Goal: Transaction & Acquisition: Book appointment/travel/reservation

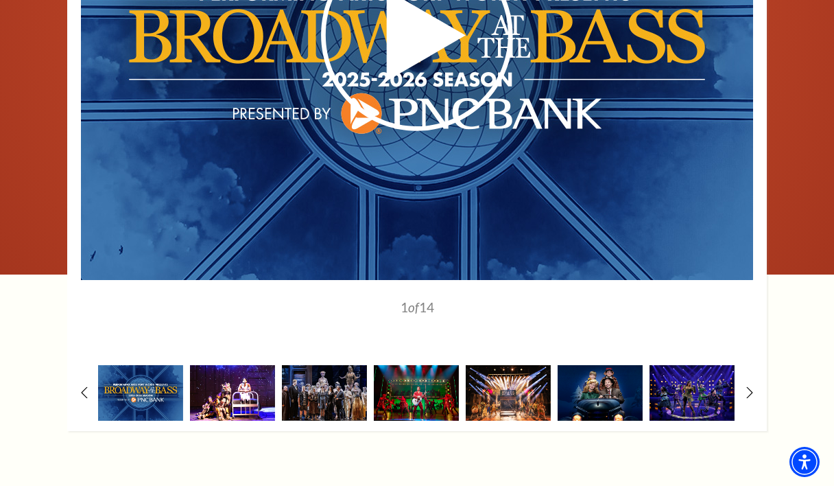
scroll to position [1166, 0]
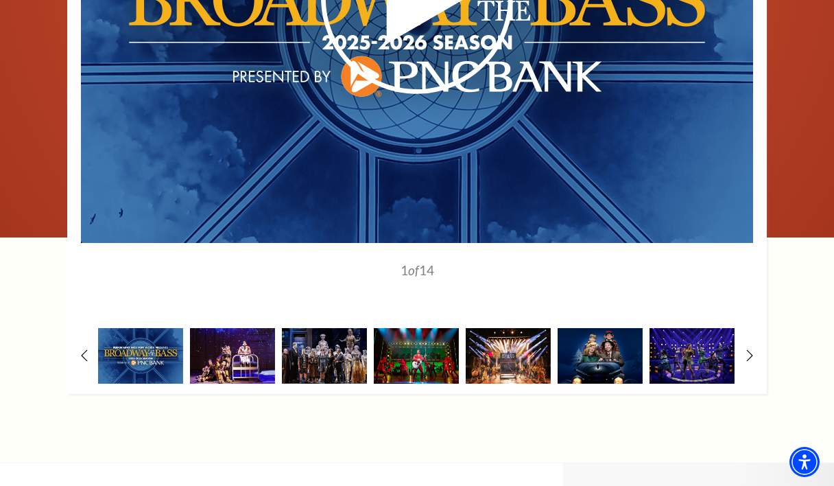
click at [745, 303] on div "1" at bounding box center [417, 91] width 700 height 605
click at [750, 348] on use at bounding box center [750, 355] width 8 height 14
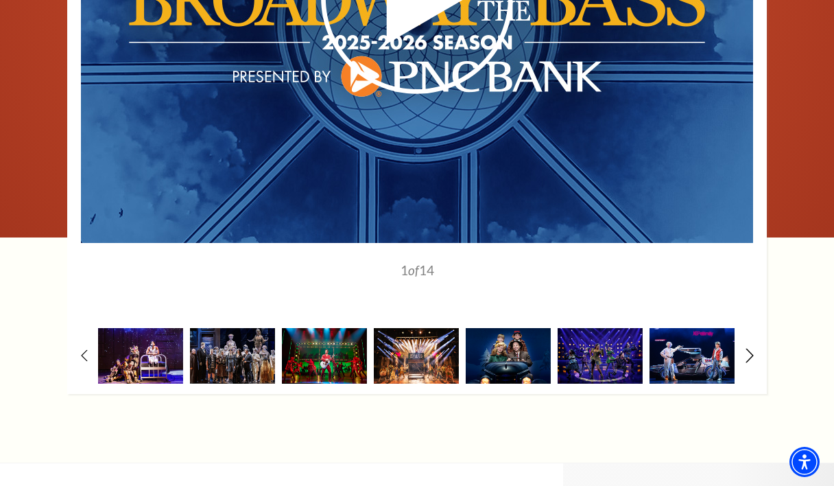
click at [750, 348] on use at bounding box center [750, 355] width 8 height 14
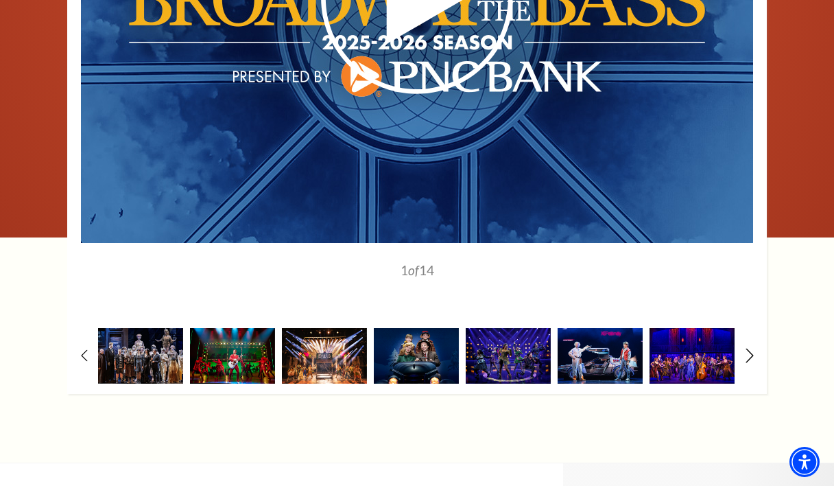
click at [750, 348] on use at bounding box center [750, 355] width 8 height 14
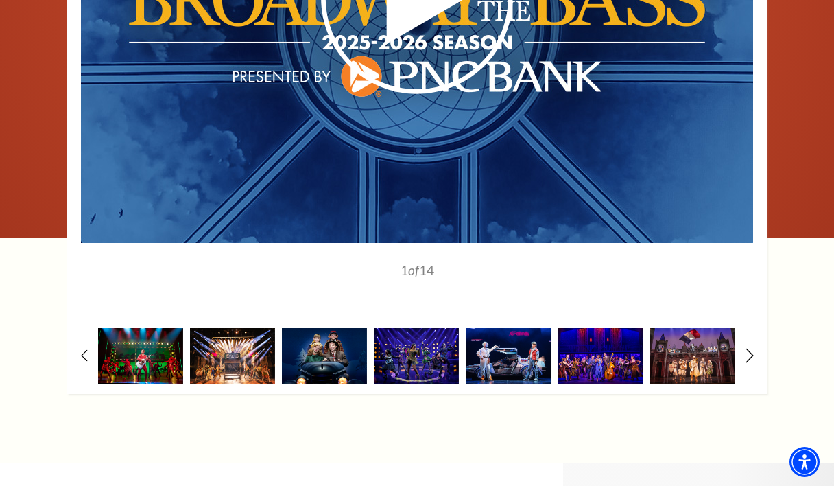
click at [750, 348] on icon at bounding box center [750, 355] width 9 height 14
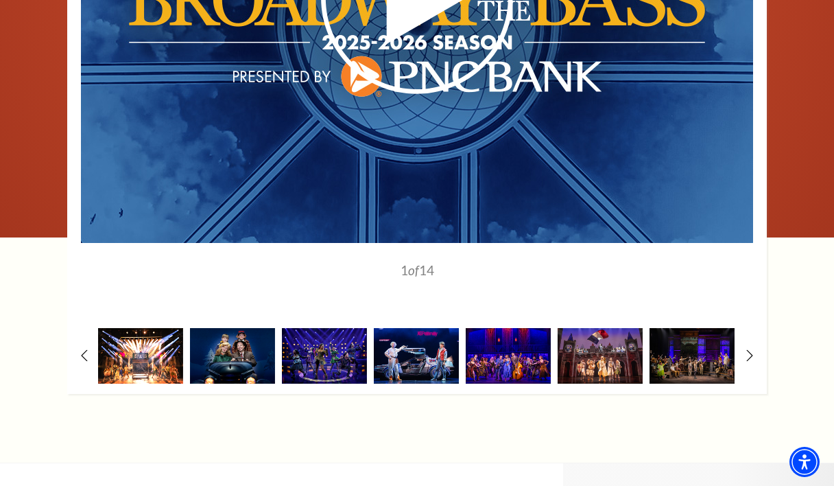
click at [123, 328] on img at bounding box center [140, 356] width 85 height 56
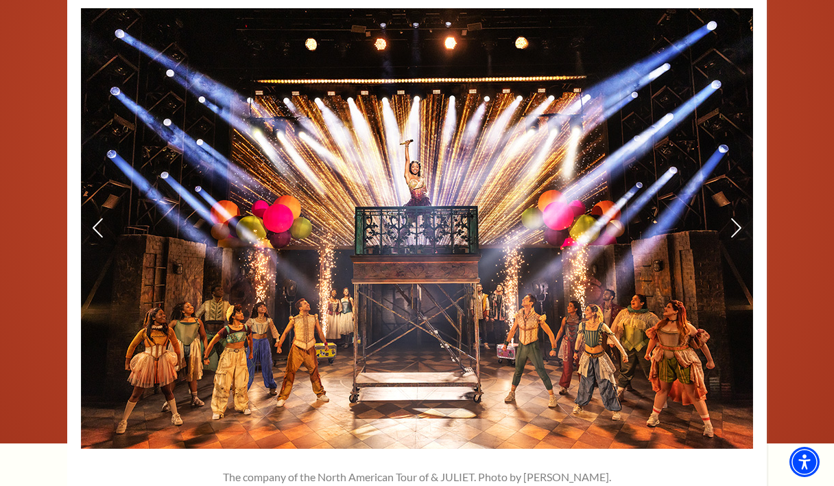
scroll to position [892, 0]
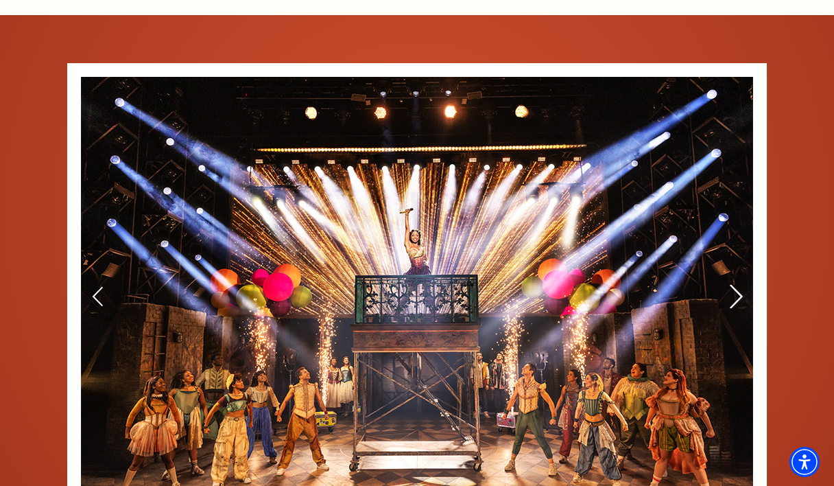
click at [731, 285] on icon at bounding box center [736, 297] width 14 height 24
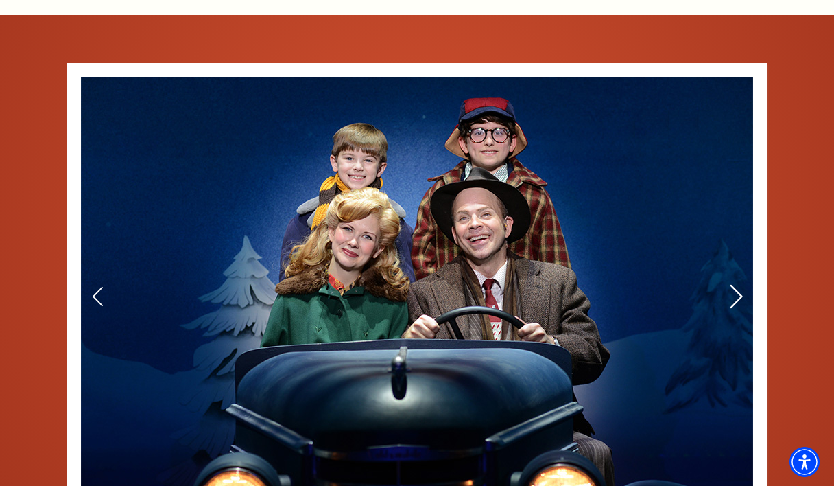
click at [738, 285] on use at bounding box center [736, 297] width 12 height 24
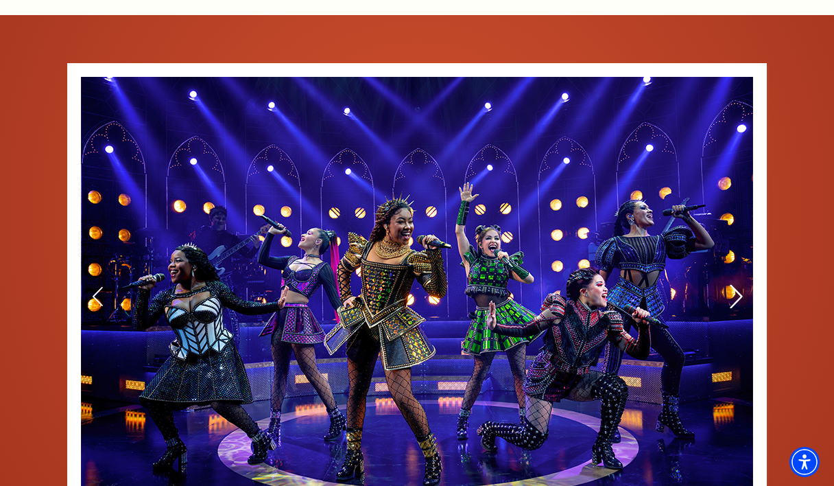
click at [738, 285] on use at bounding box center [736, 297] width 12 height 24
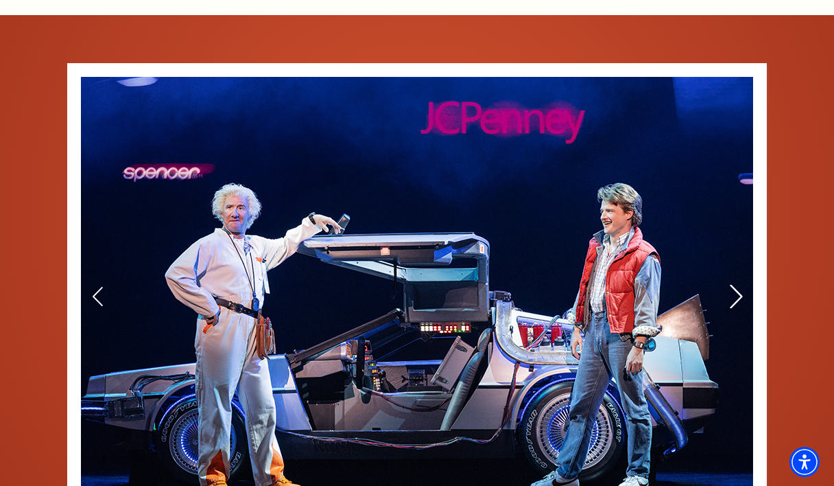
click at [738, 285] on use at bounding box center [736, 297] width 12 height 24
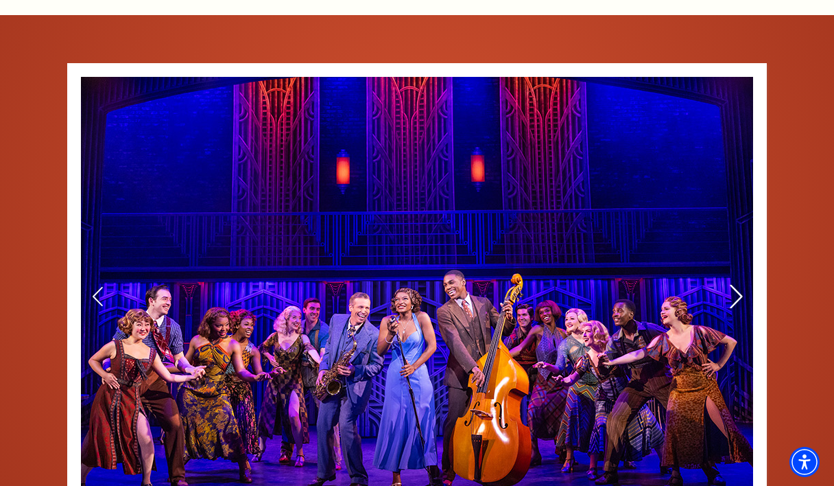
click at [738, 285] on use at bounding box center [736, 297] width 12 height 24
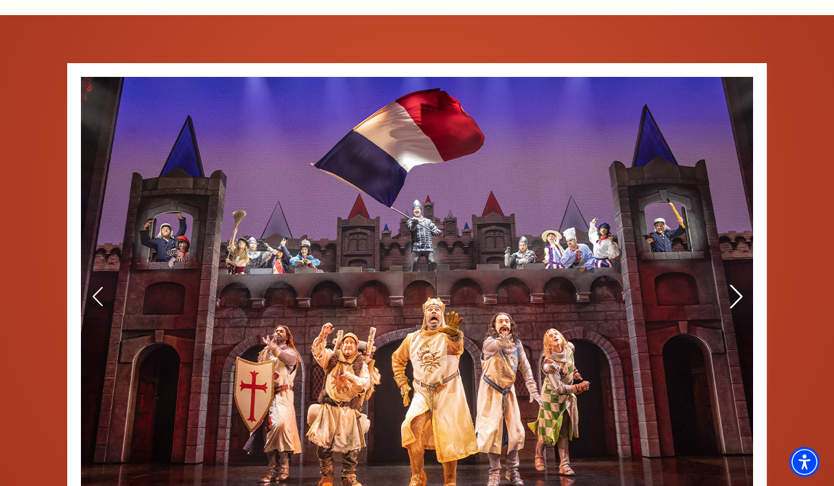
click at [738, 285] on use at bounding box center [736, 297] width 12 height 24
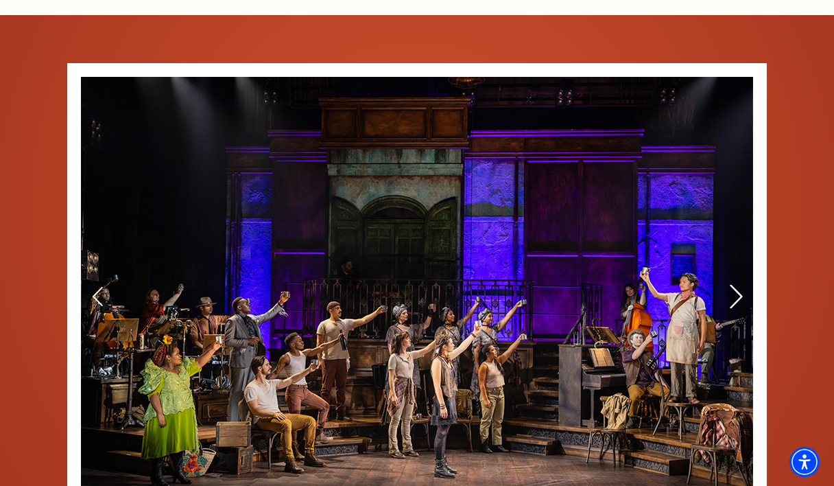
click at [738, 285] on use at bounding box center [736, 297] width 12 height 24
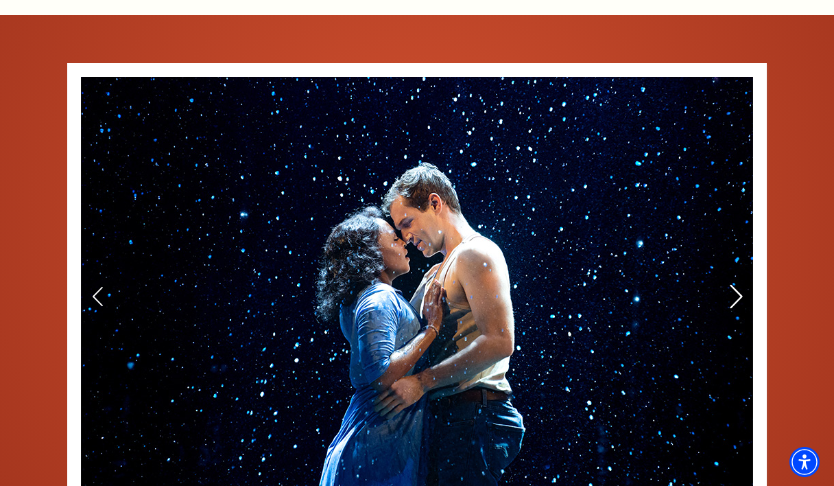
click at [738, 285] on use at bounding box center [736, 297] width 12 height 24
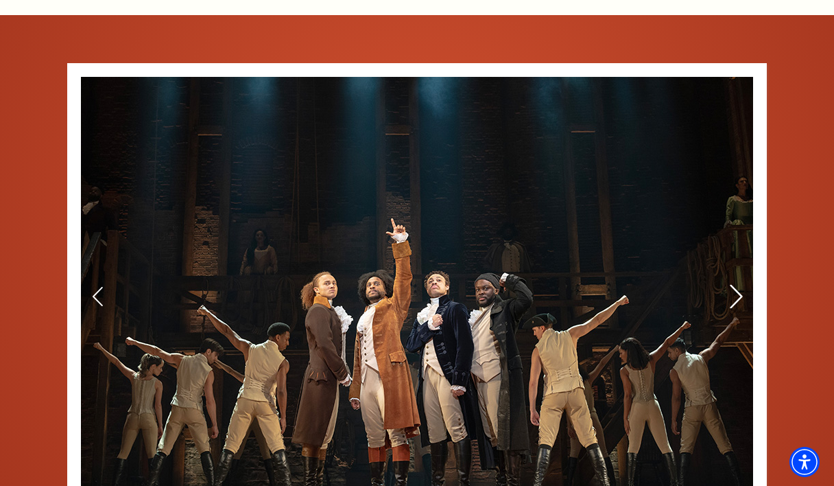
click at [738, 285] on use at bounding box center [736, 297] width 12 height 24
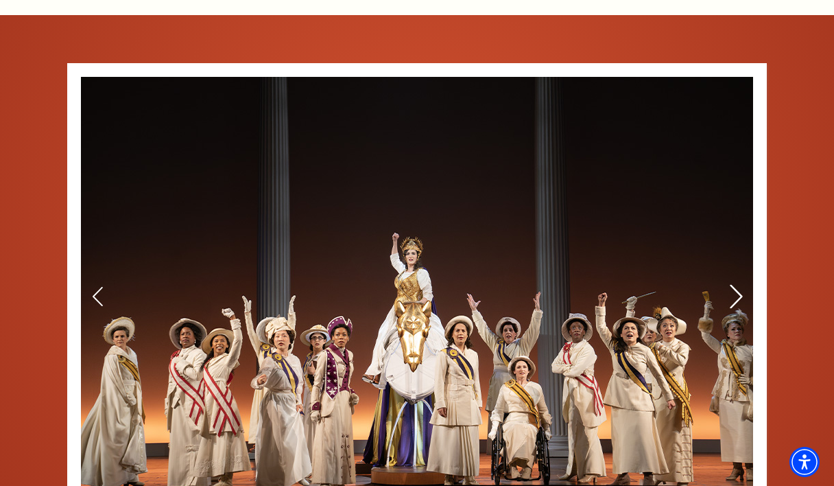
click at [738, 285] on use at bounding box center [736, 297] width 12 height 24
